Goal: Task Accomplishment & Management: Manage account settings

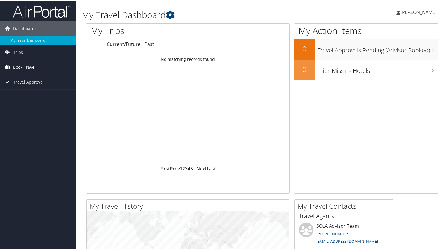
click at [47, 70] on link "Book Travel" at bounding box center [38, 66] width 76 height 15
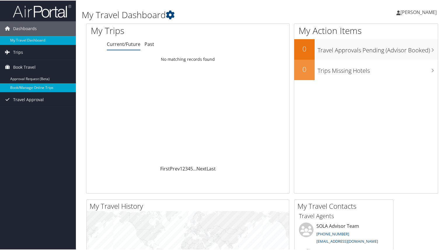
click at [46, 84] on link "Book/Manage Online Trips" at bounding box center [38, 87] width 76 height 9
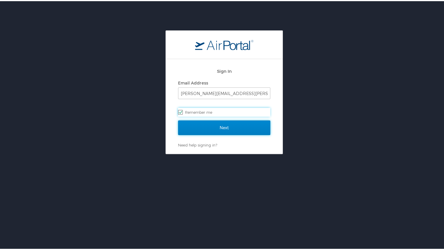
click at [216, 121] on input "Next" at bounding box center [224, 126] width 92 height 15
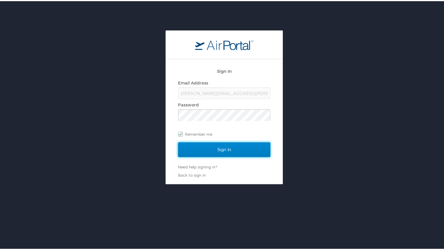
click at [224, 145] on input "Sign In" at bounding box center [224, 148] width 92 height 15
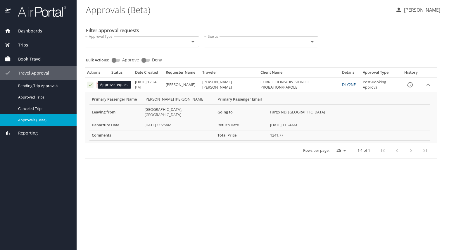
click at [92, 86] on icon "Approval table" at bounding box center [91, 85] width 6 height 6
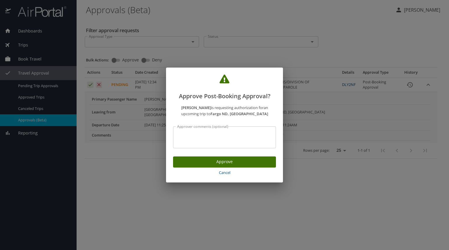
click at [197, 160] on span "Approve" at bounding box center [224, 161] width 93 height 7
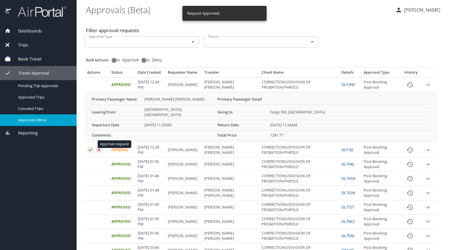
click at [89, 147] on icon "Approval table" at bounding box center [91, 150] width 6 height 6
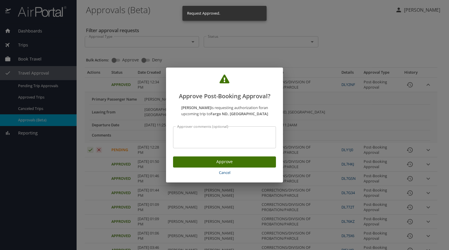
click at [192, 164] on span "Approve" at bounding box center [224, 161] width 93 height 7
